Goal: Check status

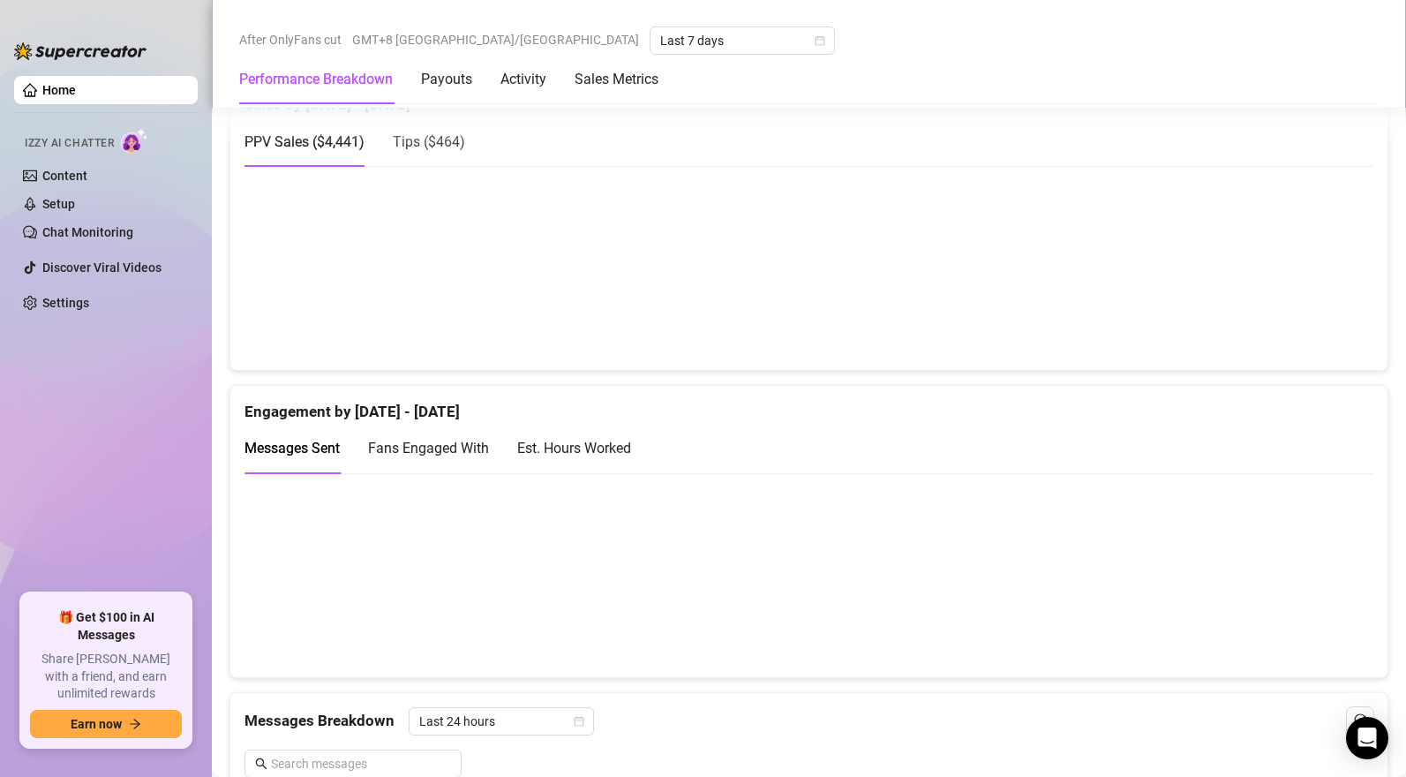
scroll to position [1126, 0]
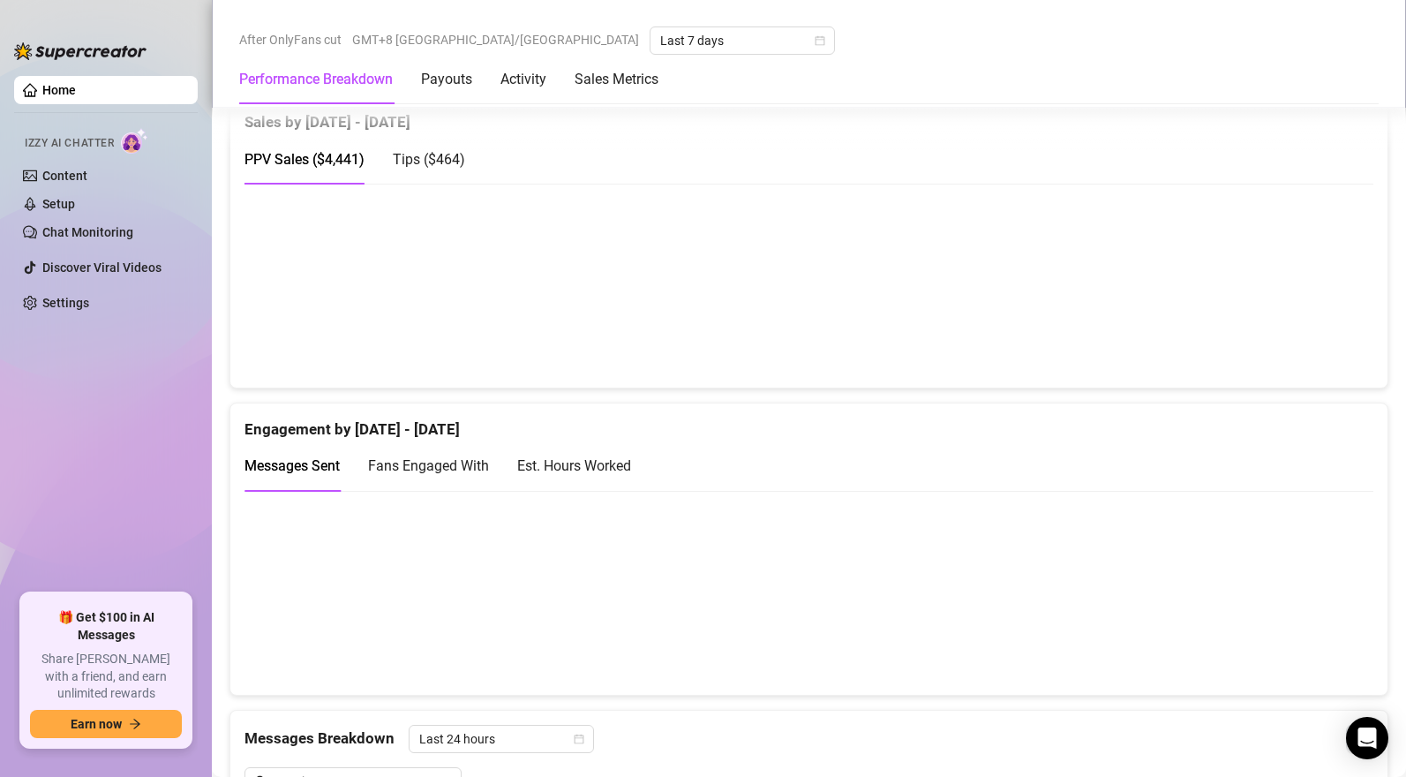
click at [453, 166] on span "Tips ( $464 )" at bounding box center [429, 159] width 72 height 17
click at [304, 154] on div "PPV Sales ( $4,441 )" at bounding box center [305, 159] width 120 height 22
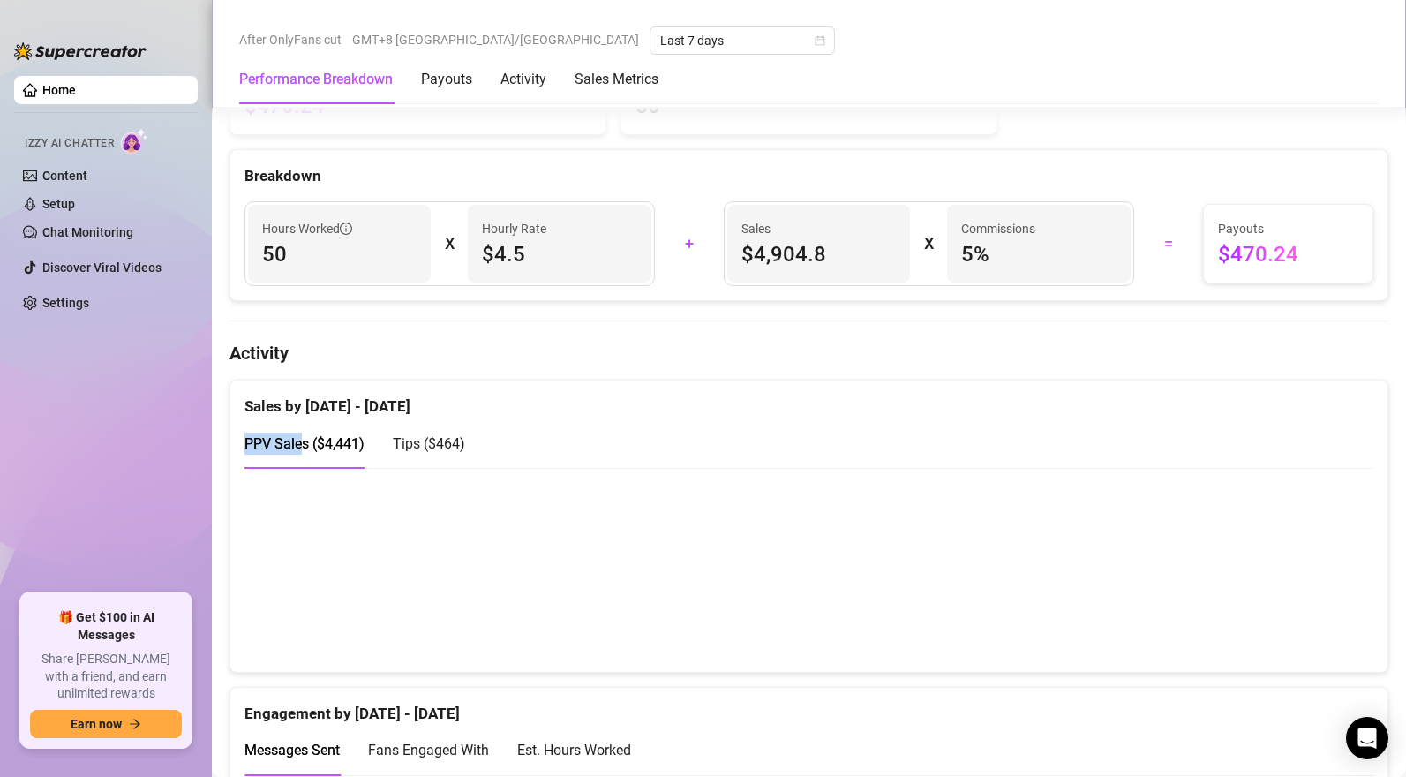
scroll to position [843, 0]
click at [444, 446] on span "Tips ( $464 )" at bounding box center [429, 442] width 72 height 17
click at [341, 451] on span "PPV Sales ( $4,441 )" at bounding box center [305, 442] width 120 height 17
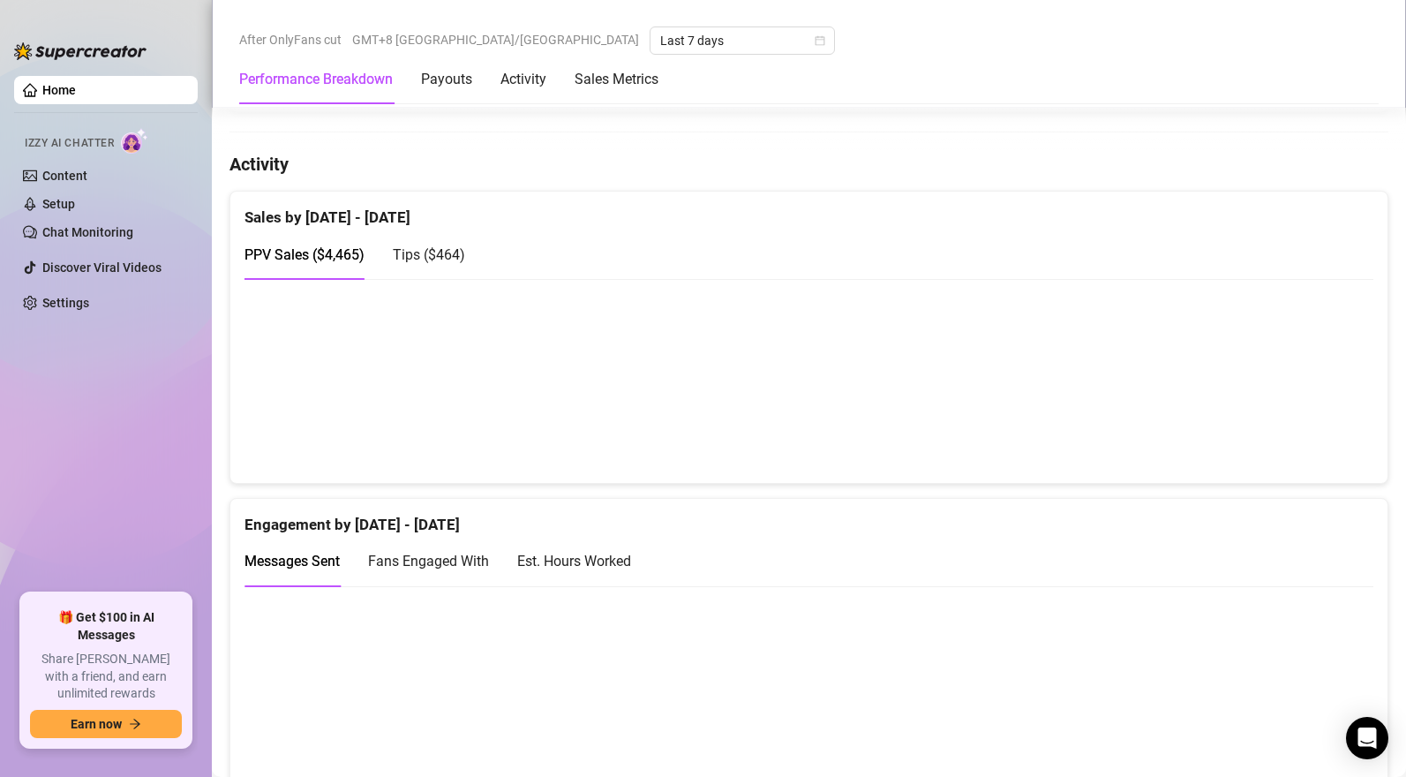
scroll to position [1060, 0]
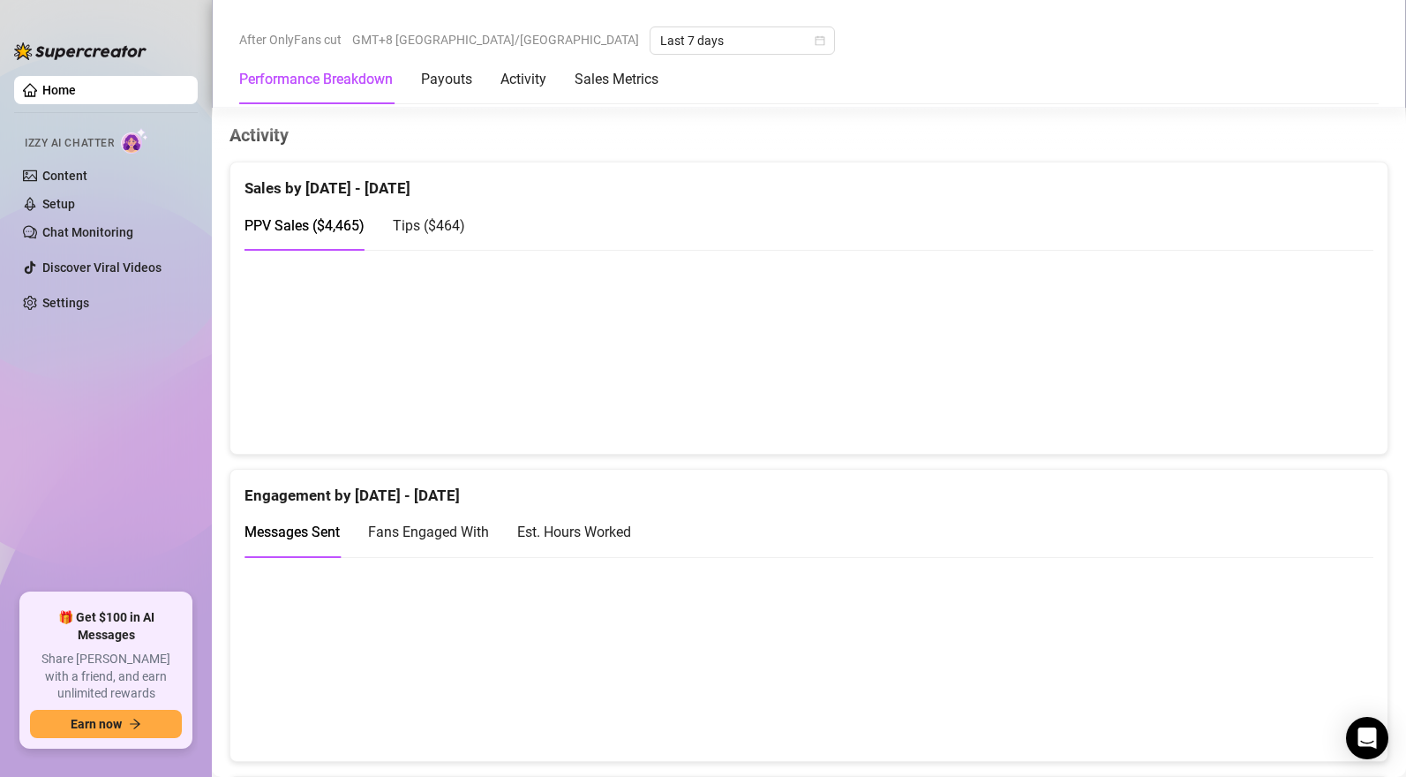
click at [437, 230] on span "Tips ( $464 )" at bounding box center [429, 225] width 72 height 17
click at [314, 227] on span "PPV Sales ( $4,465 )" at bounding box center [305, 225] width 120 height 17
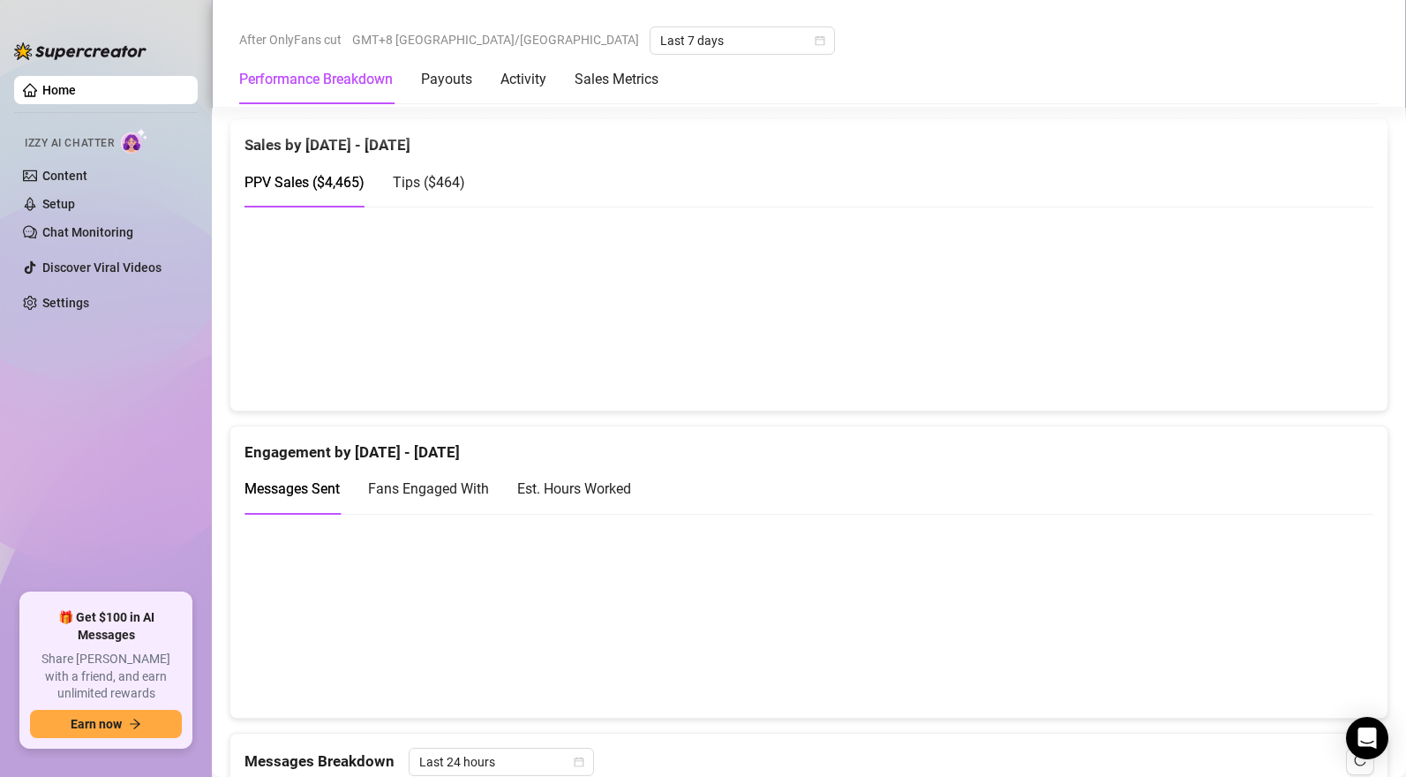
scroll to position [1010, 0]
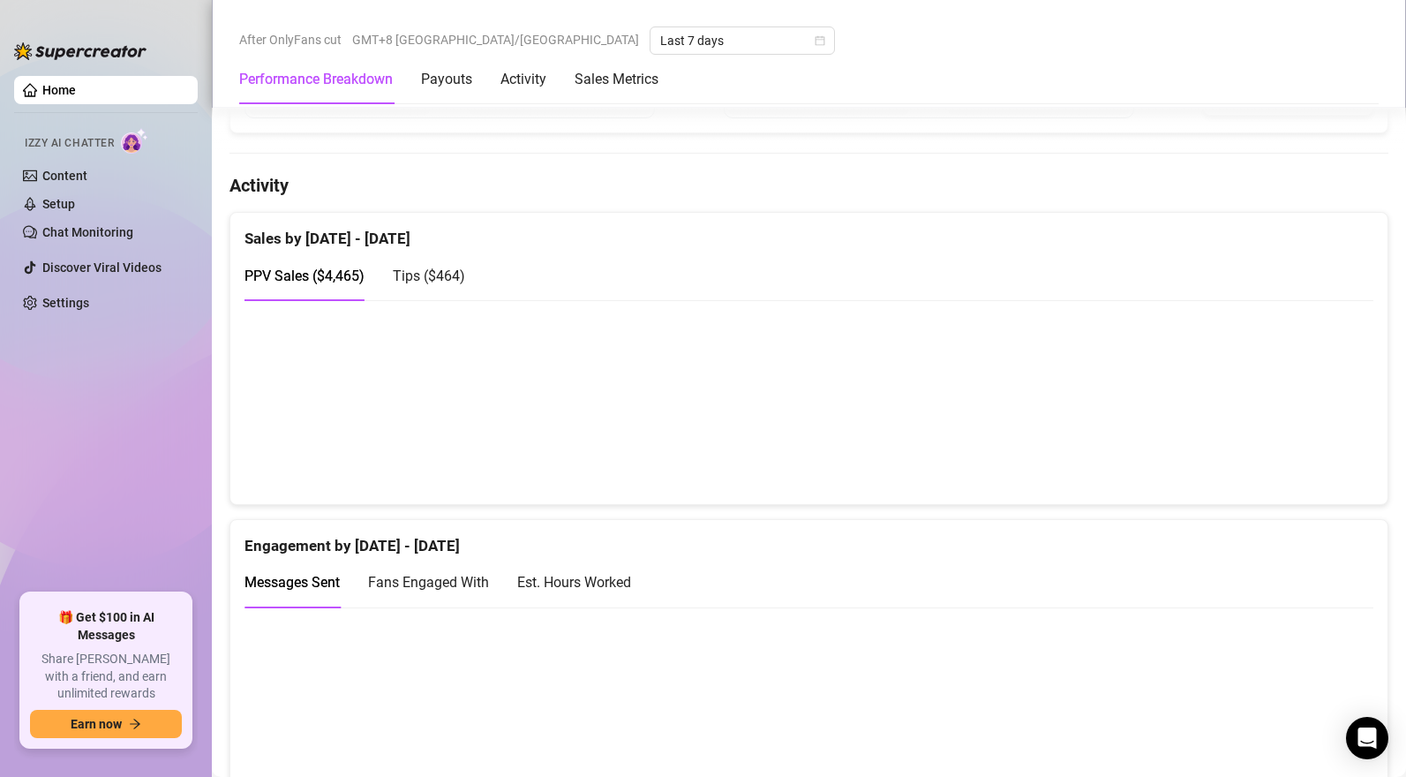
click at [433, 279] on span "Tips ( $464 )" at bounding box center [429, 275] width 72 height 17
click at [340, 284] on span "PPV Sales ( $4,465 )" at bounding box center [305, 275] width 120 height 17
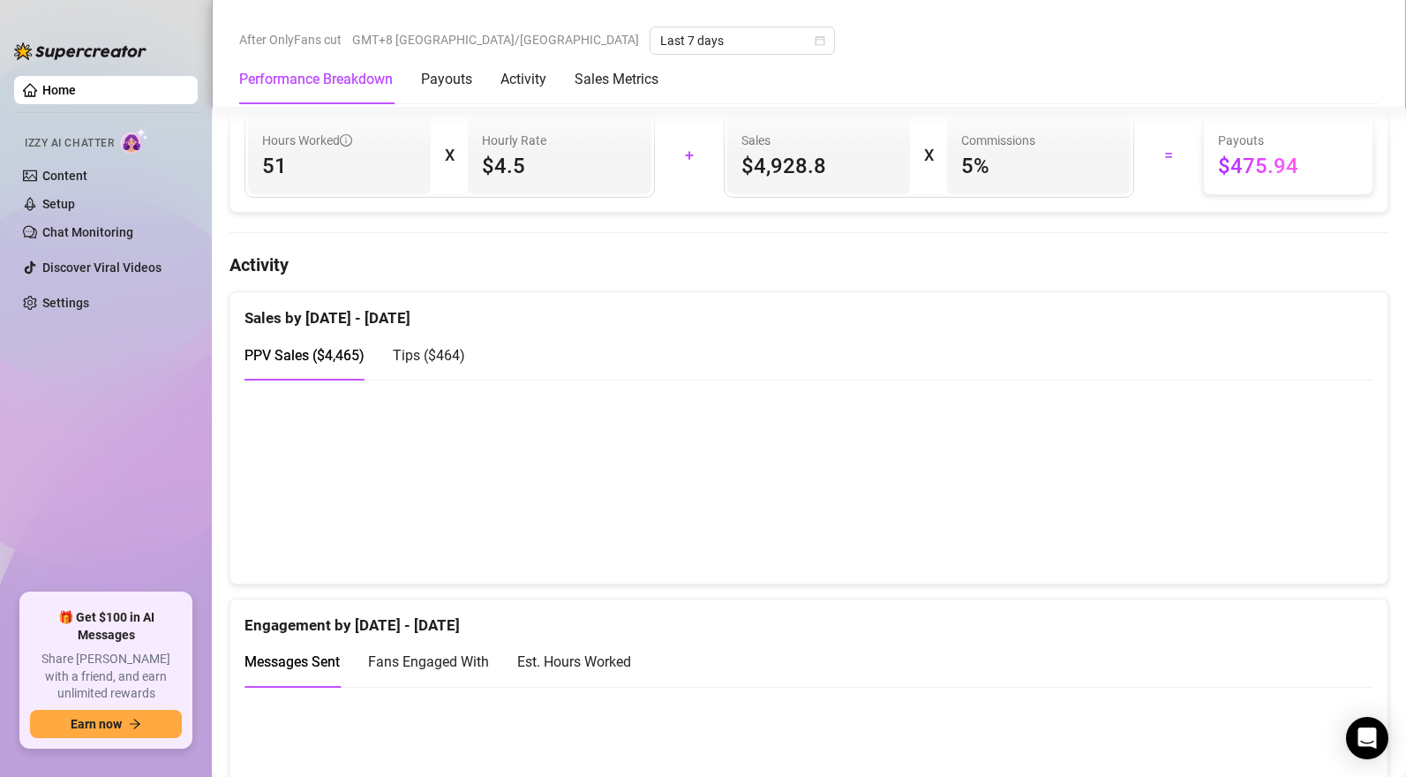
scroll to position [923, 0]
